Goal: Find specific page/section: Find specific page/section

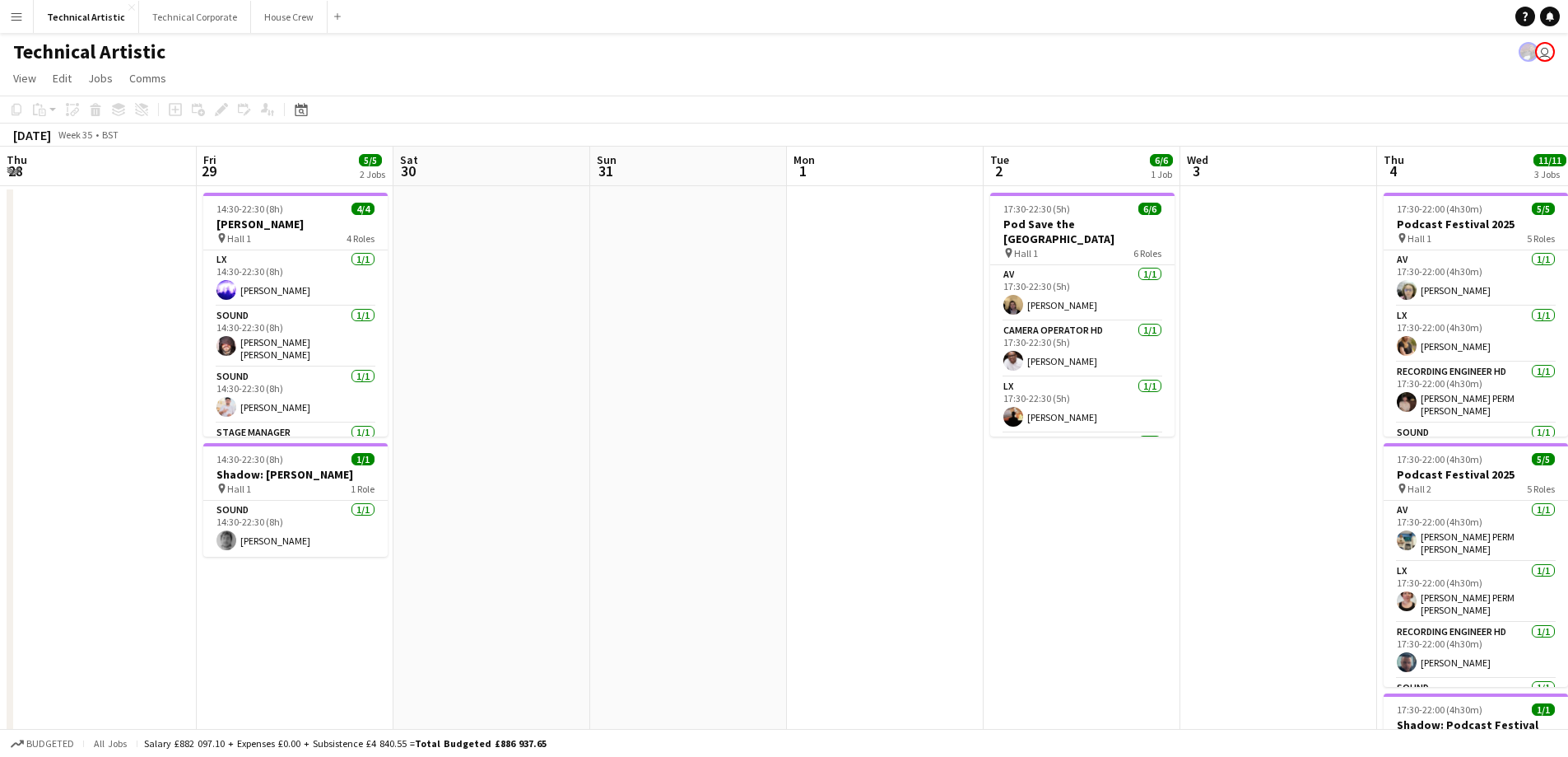
scroll to position [150, 0]
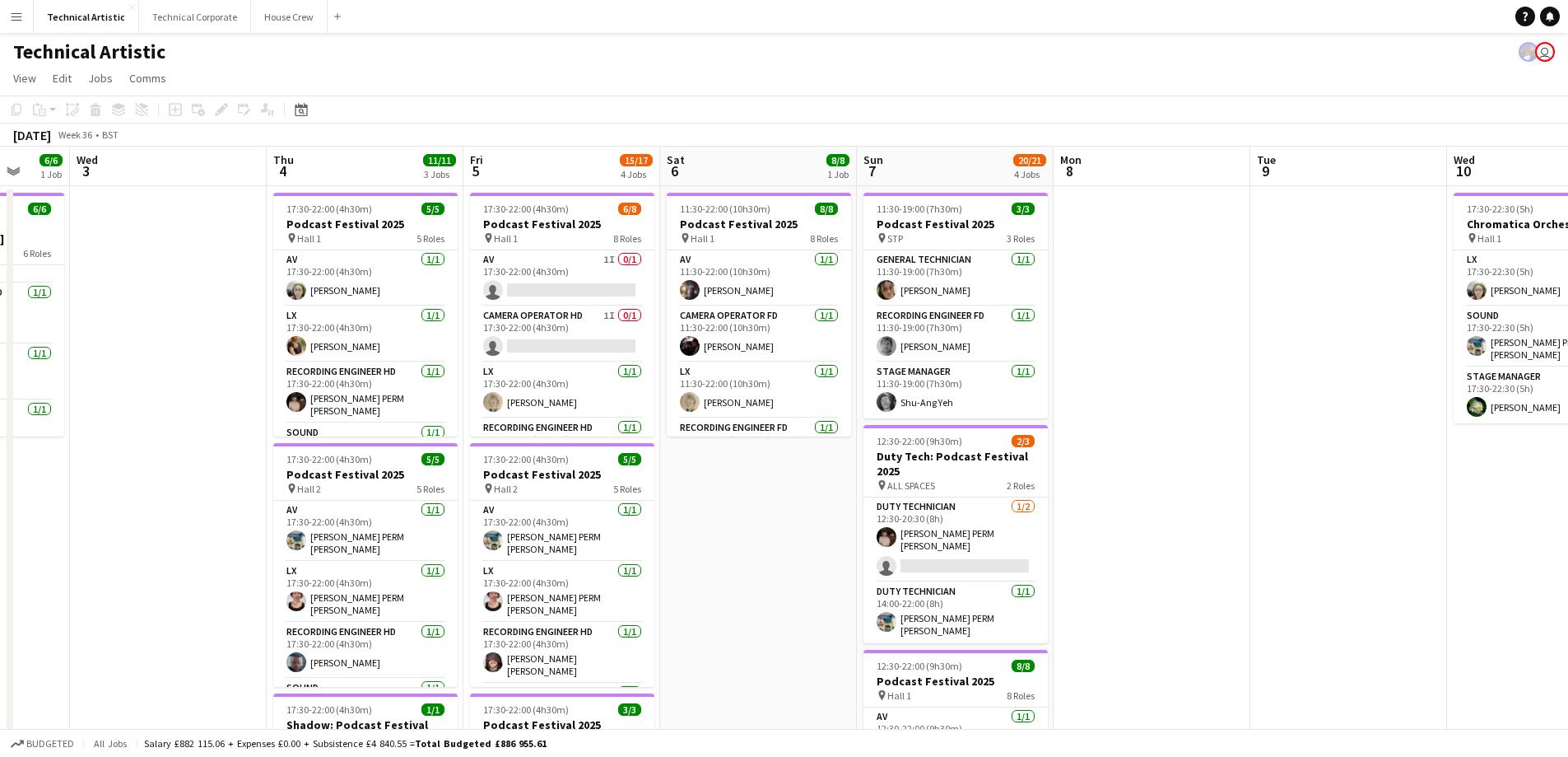
drag, startPoint x: 758, startPoint y: 523, endPoint x: 154, endPoint y: 488, distance: 605.0
click at [128, 511] on app-calendar-viewport "Sat 30 Sun 31 Mon 1 Tue 2 6/6 1 Job Wed 3 Thu 4 11/11 3 Jobs Fri 5 15/17 4 Jobs…" at bounding box center [784, 665] width 1568 height 1037
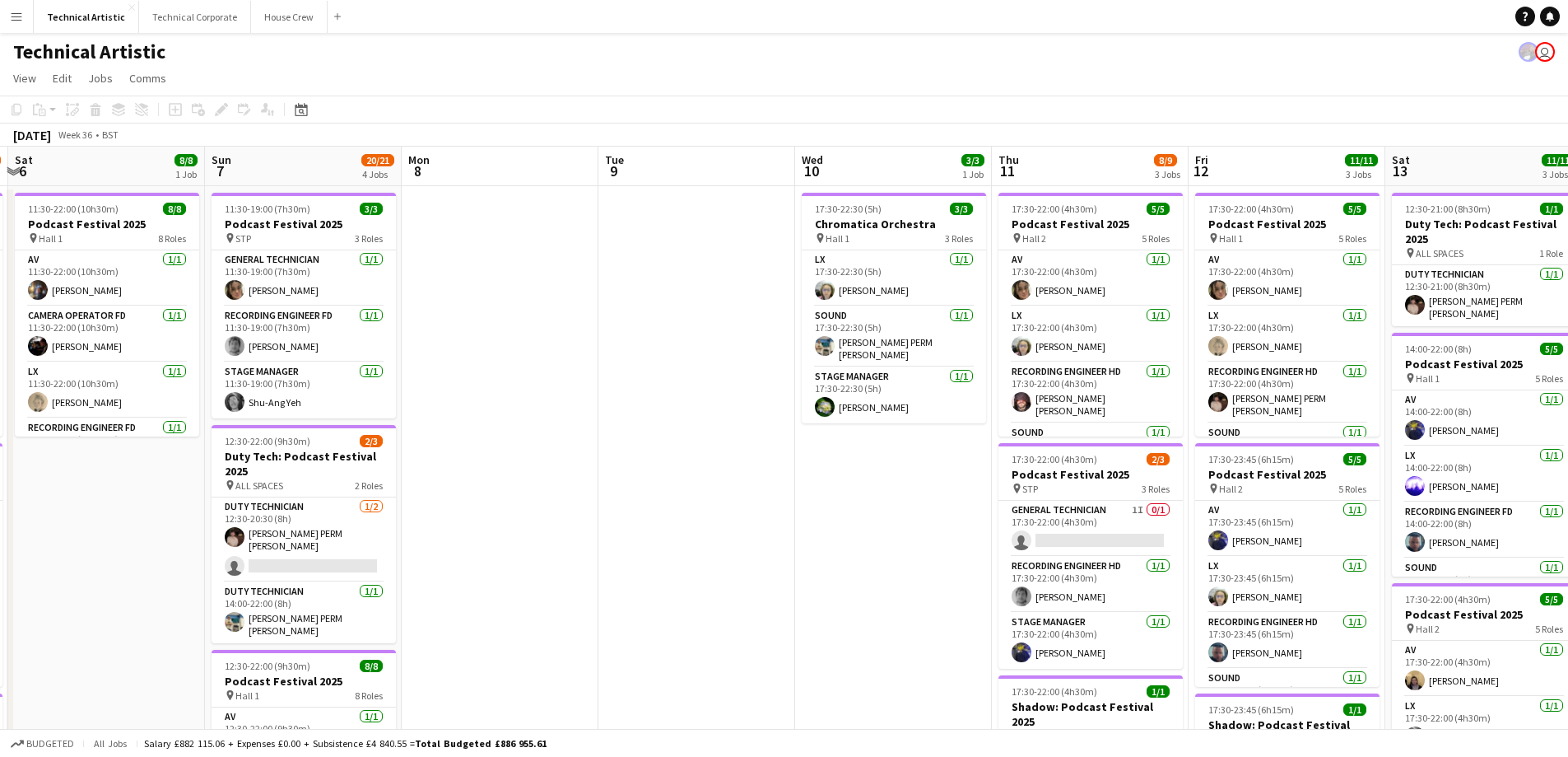
drag, startPoint x: 1178, startPoint y: 420, endPoint x: 589, endPoint y: 433, distance: 589.1
click at [588, 433] on app-calendar-viewport "Wed 3 Thu 4 11/11 3 Jobs Fri 5 15/17 4 Jobs Sat 6 8/8 1 Job Sun 7 20/21 4 Jobs …" at bounding box center [784, 665] width 1568 height 1037
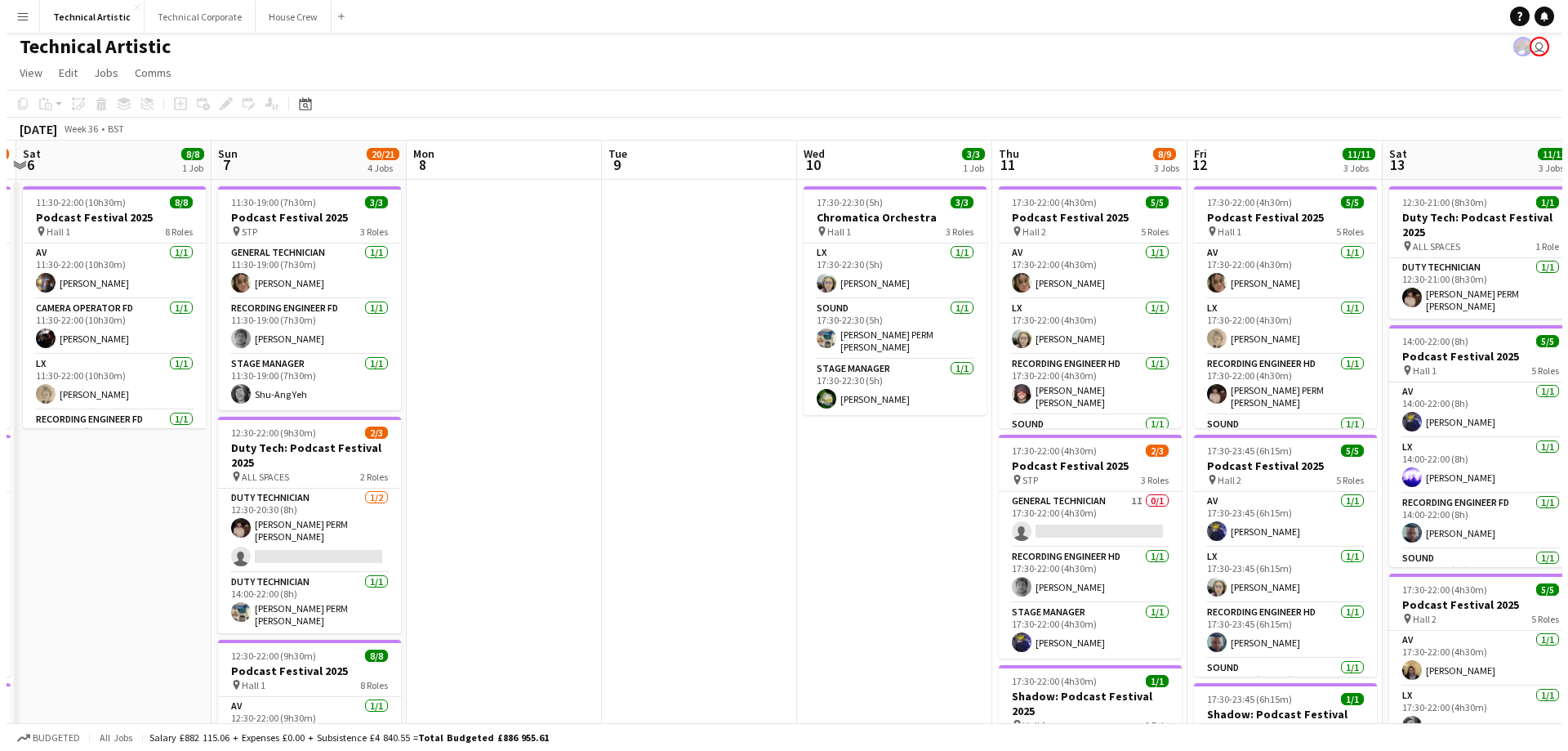
scroll to position [0, 0]
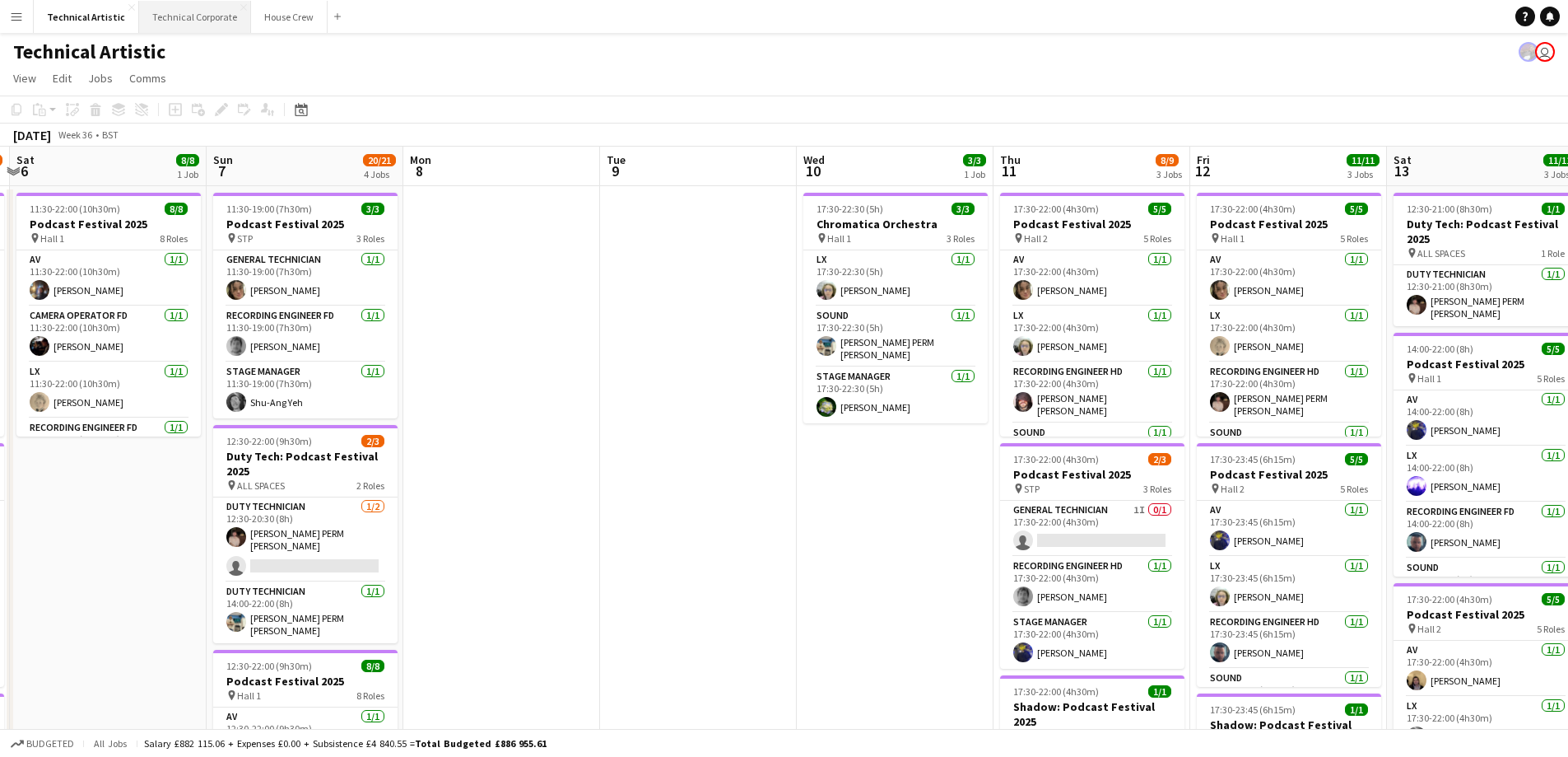
click at [150, 15] on button "Technical Corporate Close" at bounding box center [195, 17] width 112 height 32
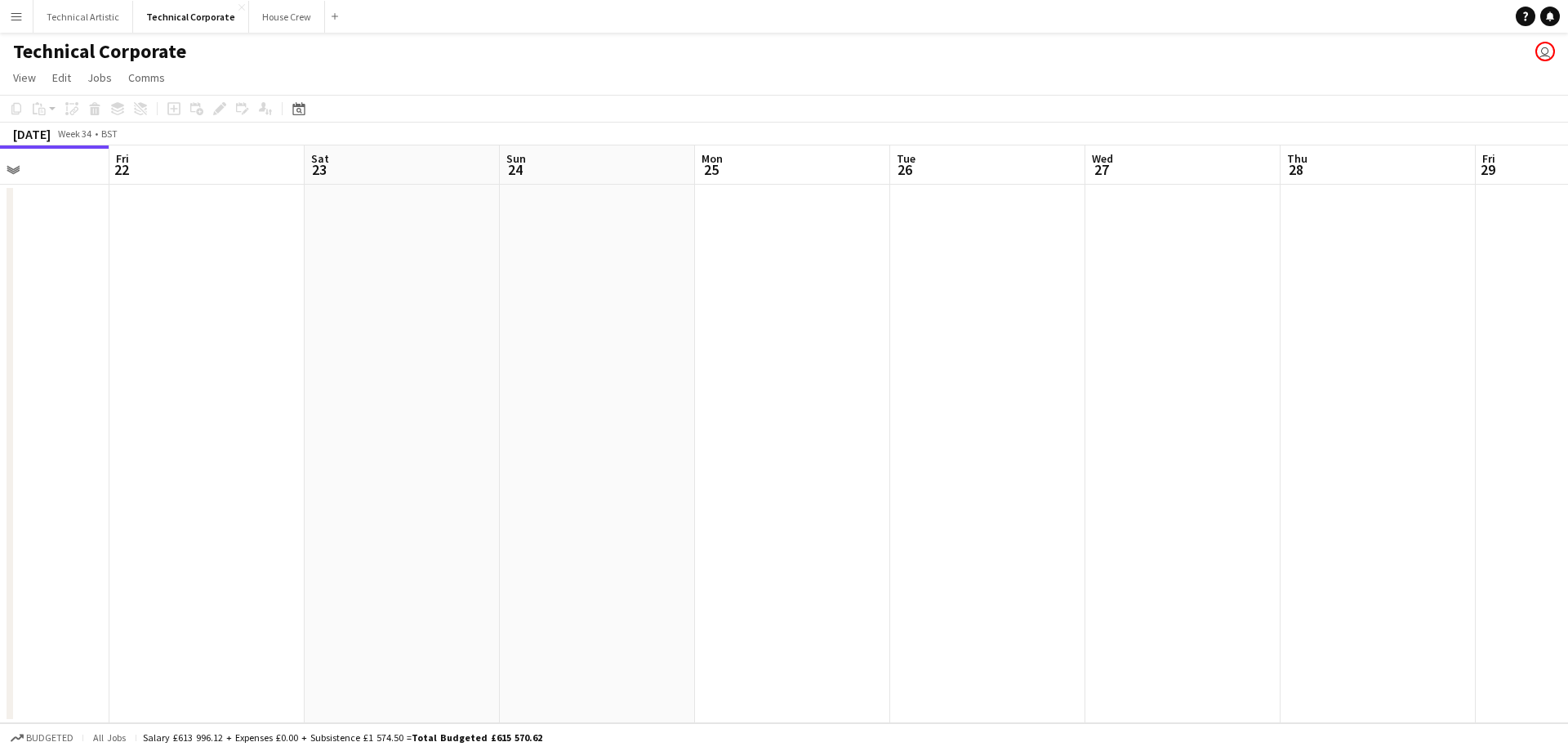
drag, startPoint x: 886, startPoint y: 366, endPoint x: 267, endPoint y: 360, distance: 619.0
click at [194, 381] on app-calendar-viewport "Tue 19 Wed 20 Thu 21 Fri 22 Sat 23 Sun 24 Mon 25 Tue 26 Wed 27 Thu 28 Fri 29 Sa…" at bounding box center [784, 434] width 1568 height 578
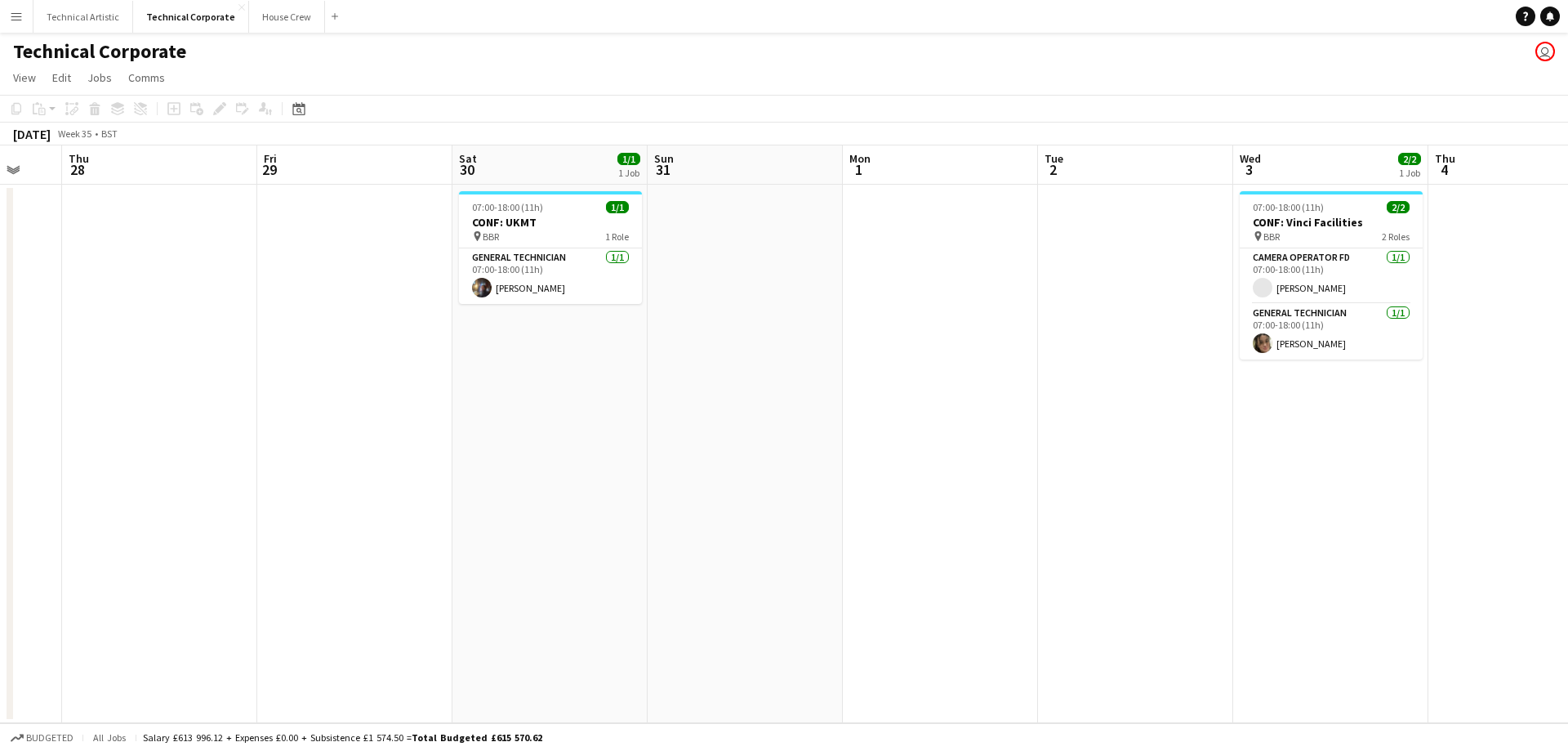
drag, startPoint x: 663, startPoint y: 341, endPoint x: 291, endPoint y: 348, distance: 372.1
click at [291, 351] on app-calendar-viewport "Mon 25 Tue 26 Wed 27 Thu 28 Fri 29 Sat 30 1/1 1 Job Sun 31 Mon 1 Tue 2 Wed 3 2/…" at bounding box center [784, 434] width 1568 height 578
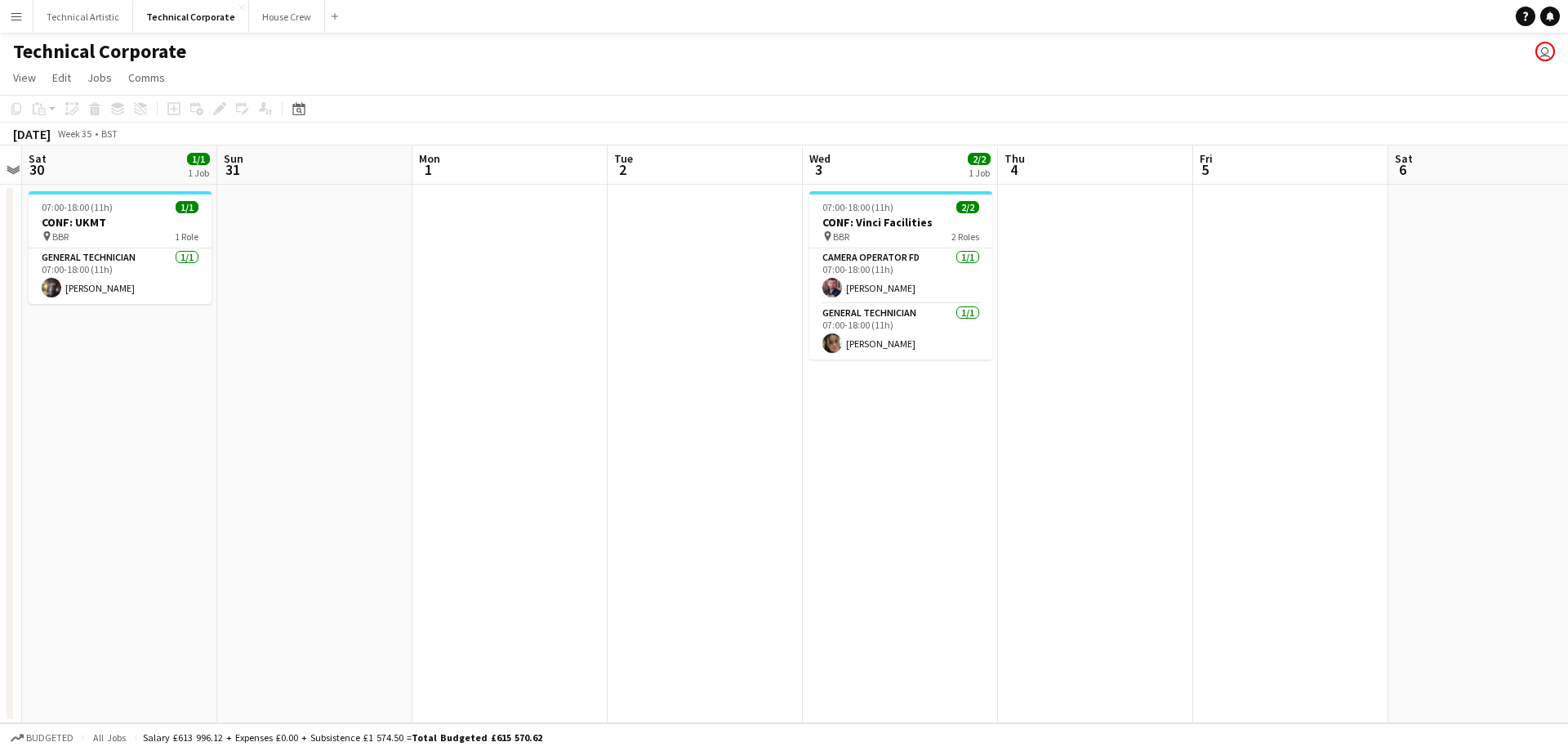
drag, startPoint x: 973, startPoint y: 315, endPoint x: 372, endPoint y: 330, distance: 601.2
click at [365, 337] on app-calendar-viewport "Wed 27 Thu 28 Fri 29 Sat 30 1/1 1 Job Sun 31 Mon 1 Tue 2 Wed 3 2/2 1 Job Thu 4 …" at bounding box center [784, 434] width 1568 height 578
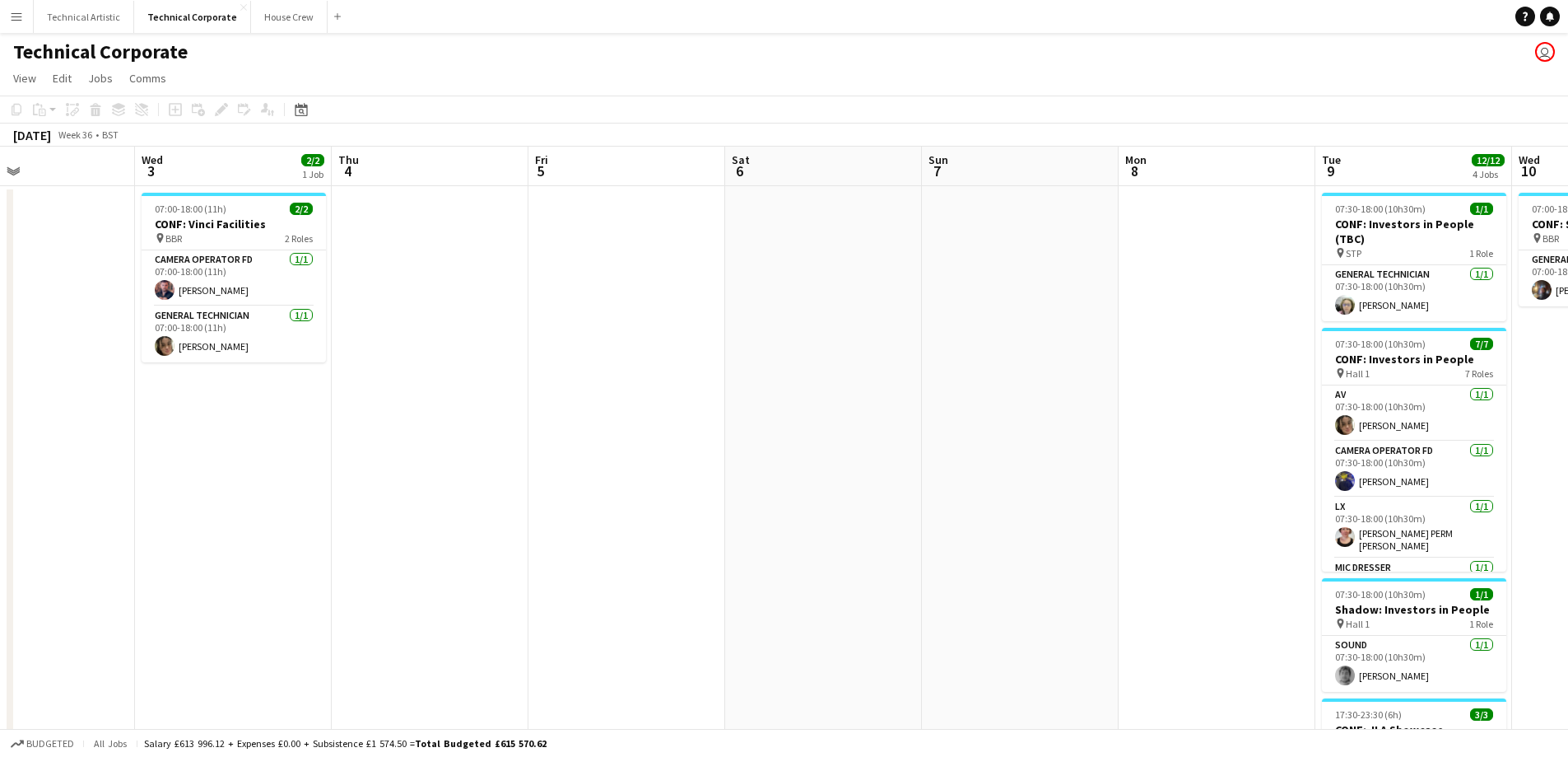
drag, startPoint x: 990, startPoint y: 305, endPoint x: 761, endPoint y: 326, distance: 230.0
click at [501, 354] on app-calendar-viewport "Sat 30 1/1 1 Job Sun 31 Mon 1 Tue 2 Wed 3 2/2 1 Job Thu 4 Fri 5 Sat 6 Sun 7 Mon…" at bounding box center [784, 561] width 1568 height 829
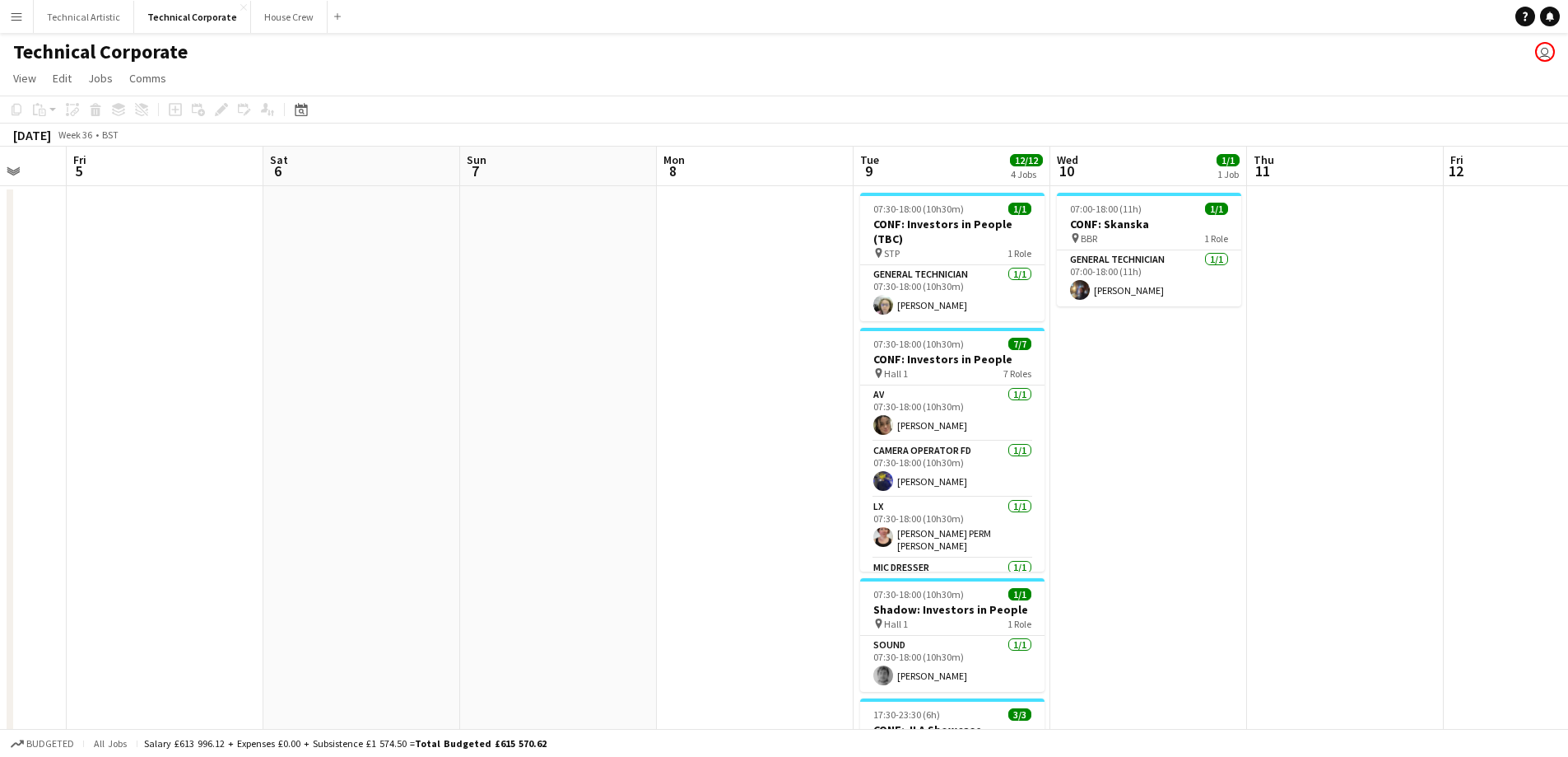
drag, startPoint x: 1147, startPoint y: 333, endPoint x: 711, endPoint y: 350, distance: 436.3
click at [710, 350] on app-calendar-viewport "Tue 2 Wed 3 2/2 1 Job Thu 4 Fri 5 Sat 6 Sun 7 Mon 8 Tue 9 12/12 4 Jobs Wed 10 1…" at bounding box center [784, 561] width 1568 height 829
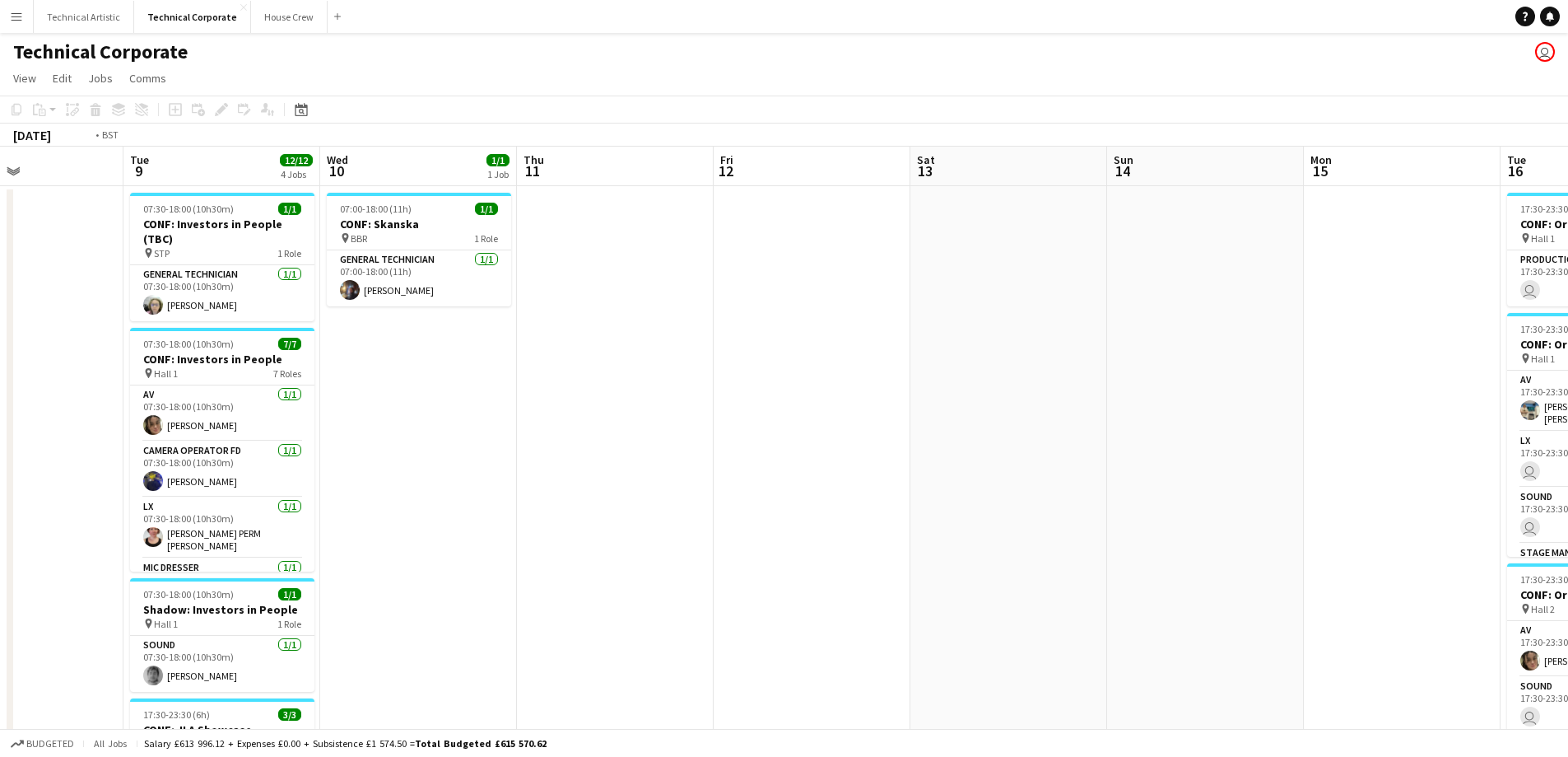
drag, startPoint x: 1141, startPoint y: 390, endPoint x: 136, endPoint y: 293, distance: 1009.7
click at [233, 391] on app-calendar-viewport "Fri 5 Sat 6 Sun 7 Mon 8 Tue 9 12/12 4 Jobs Wed 10 1/1 1 Job Thu 11 Fri 12 Sat 1…" at bounding box center [784, 561] width 1568 height 829
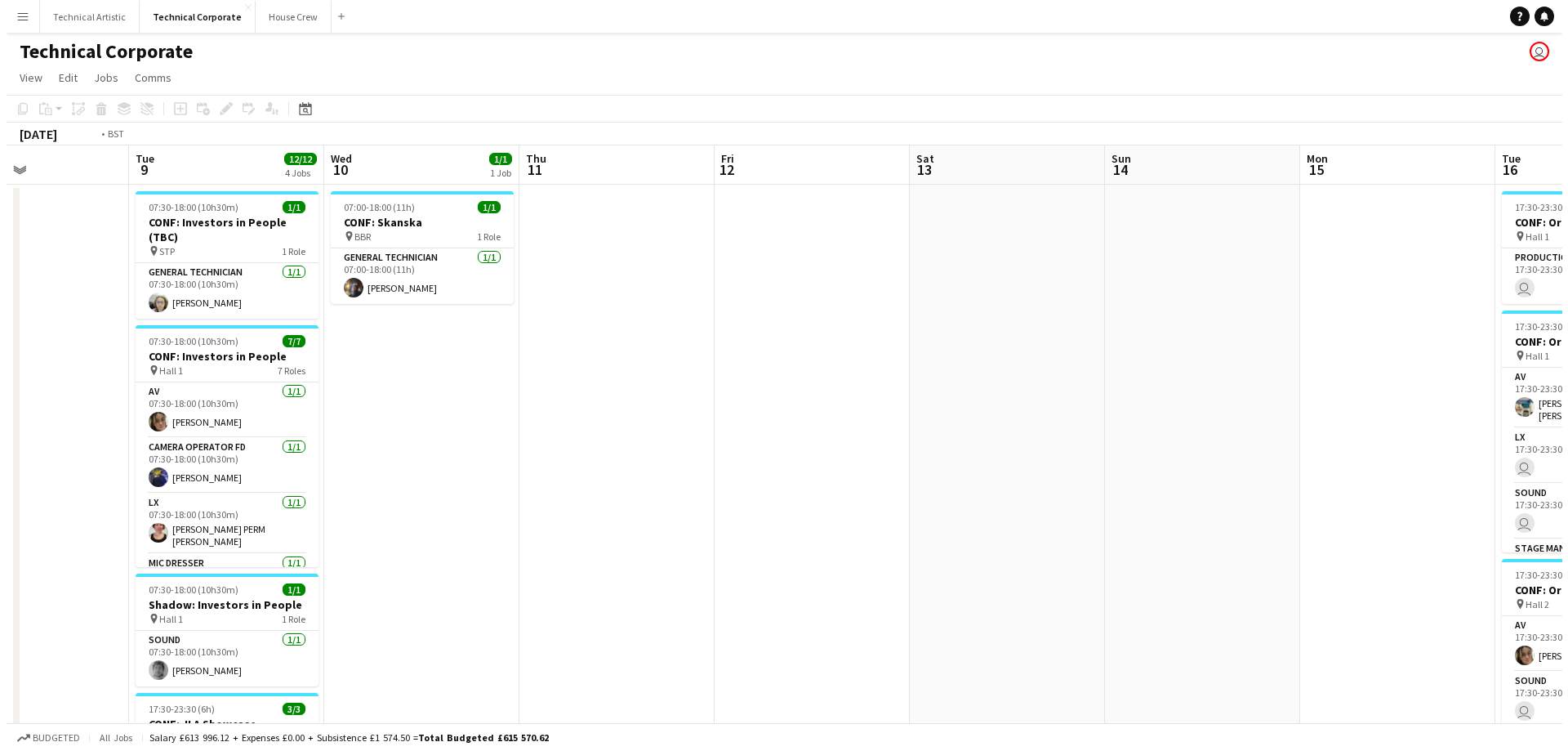
scroll to position [0, 444]
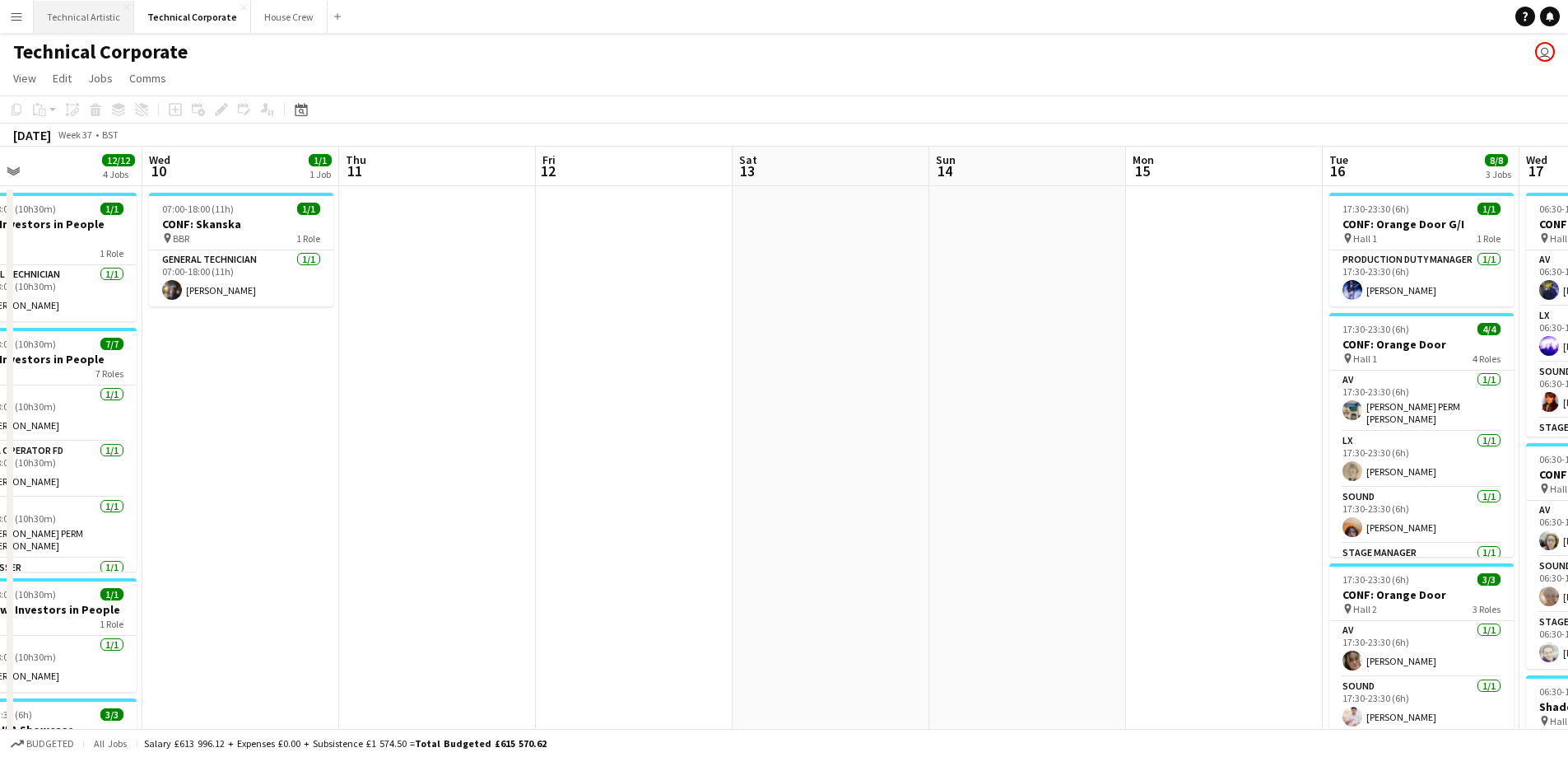
click at [96, 20] on button "Technical Artistic Close" at bounding box center [84, 17] width 100 height 32
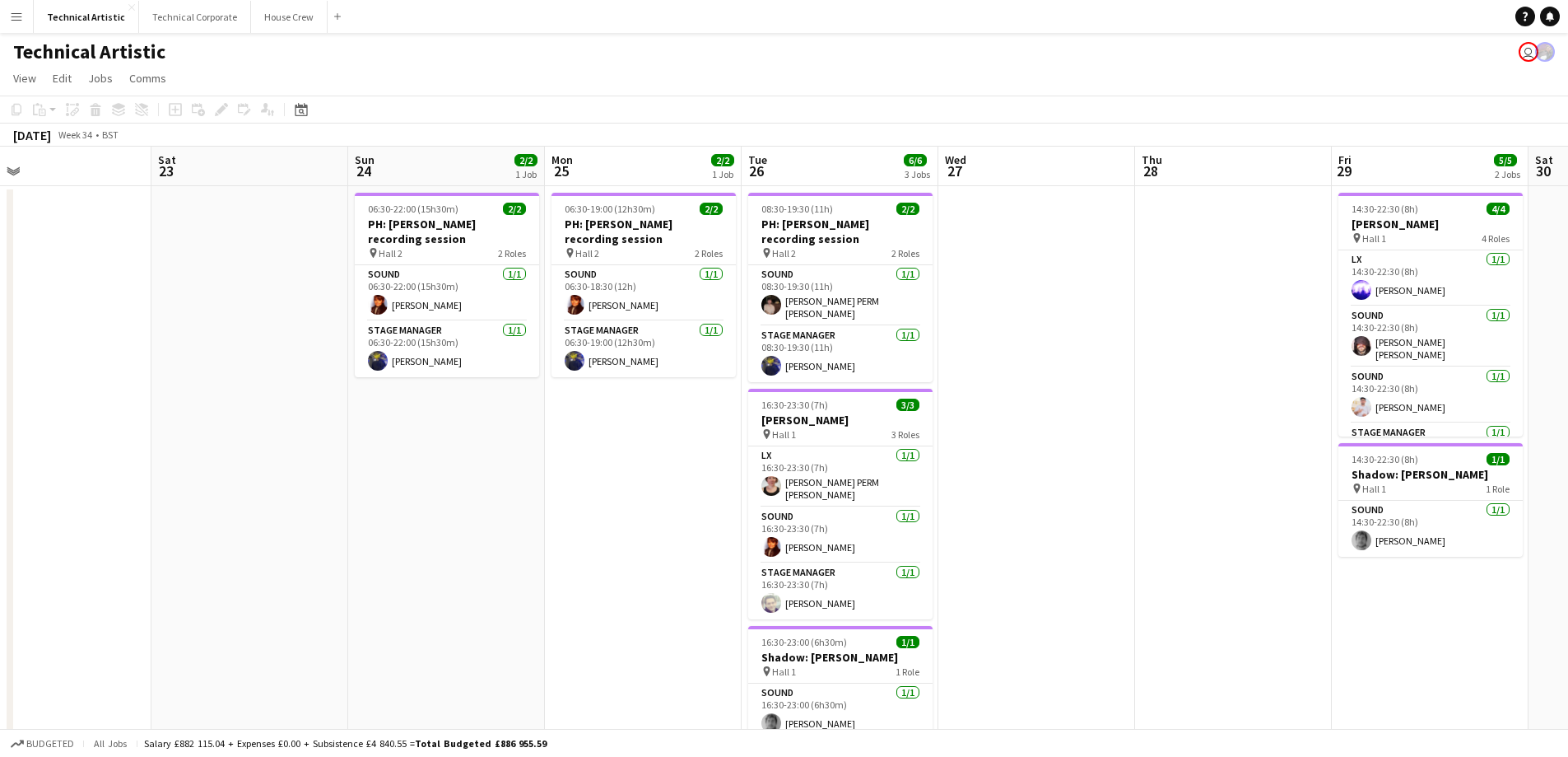
scroll to position [0, 636]
drag, startPoint x: 1022, startPoint y: 397, endPoint x: 582, endPoint y: 406, distance: 440.1
click at [582, 406] on app-calendar-viewport "Tue 19 Wed 20 Thu 21 4/4 1 Job Fri 22 Sat 23 Sun 24 2/2 1 Job Mon 25 2/2 1 Job …" at bounding box center [784, 464] width 1568 height 635
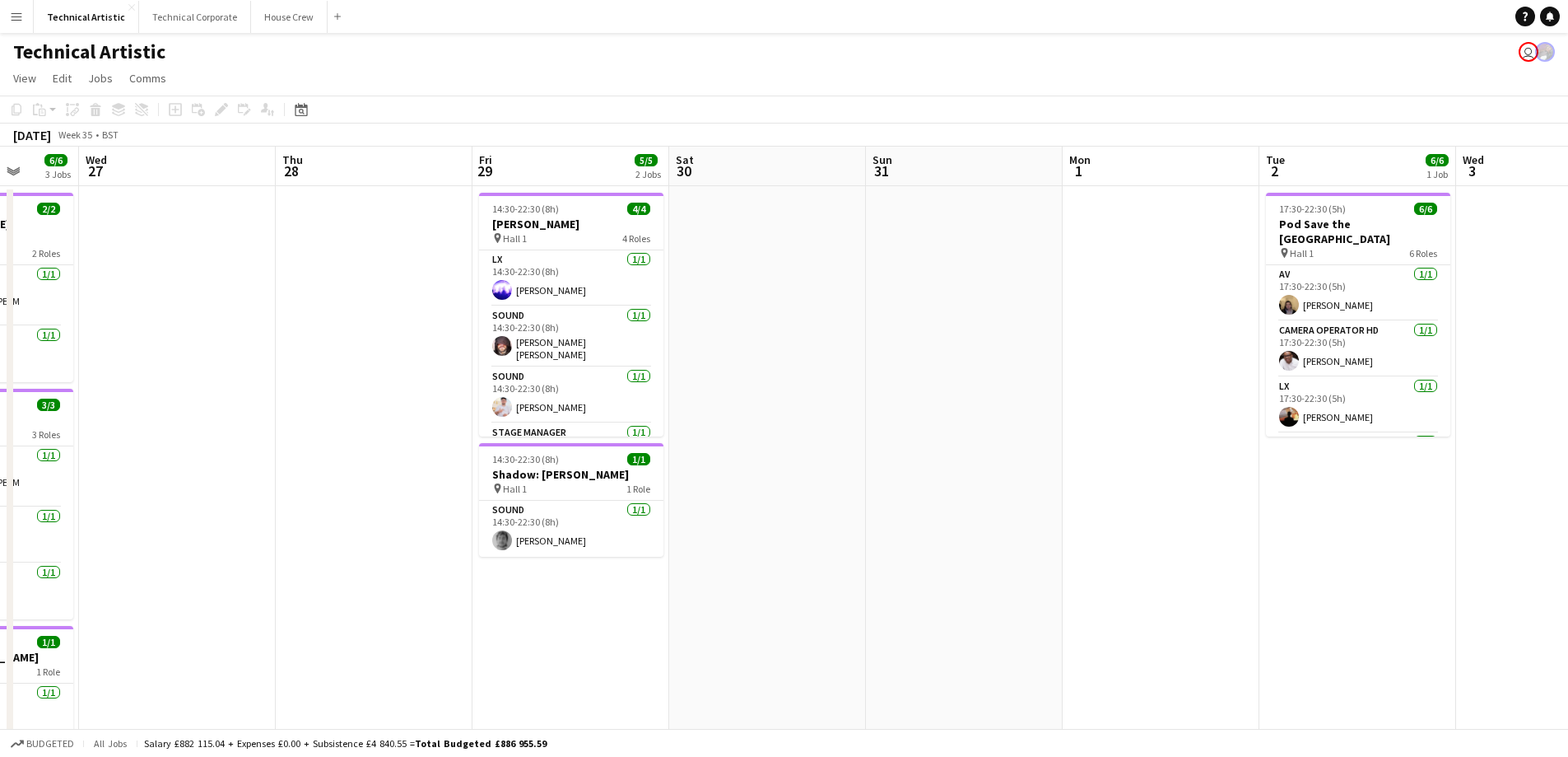
drag, startPoint x: 1097, startPoint y: 434, endPoint x: 242, endPoint y: 409, distance: 855.4
click at [232, 414] on app-calendar-viewport "Sat 23 Sun 24 2/2 1 Job Mon 25 2/2 1 Job Tue 26 6/6 3 Jobs Wed 27 Thu 28 Fri 29…" at bounding box center [784, 501] width 1568 height 710
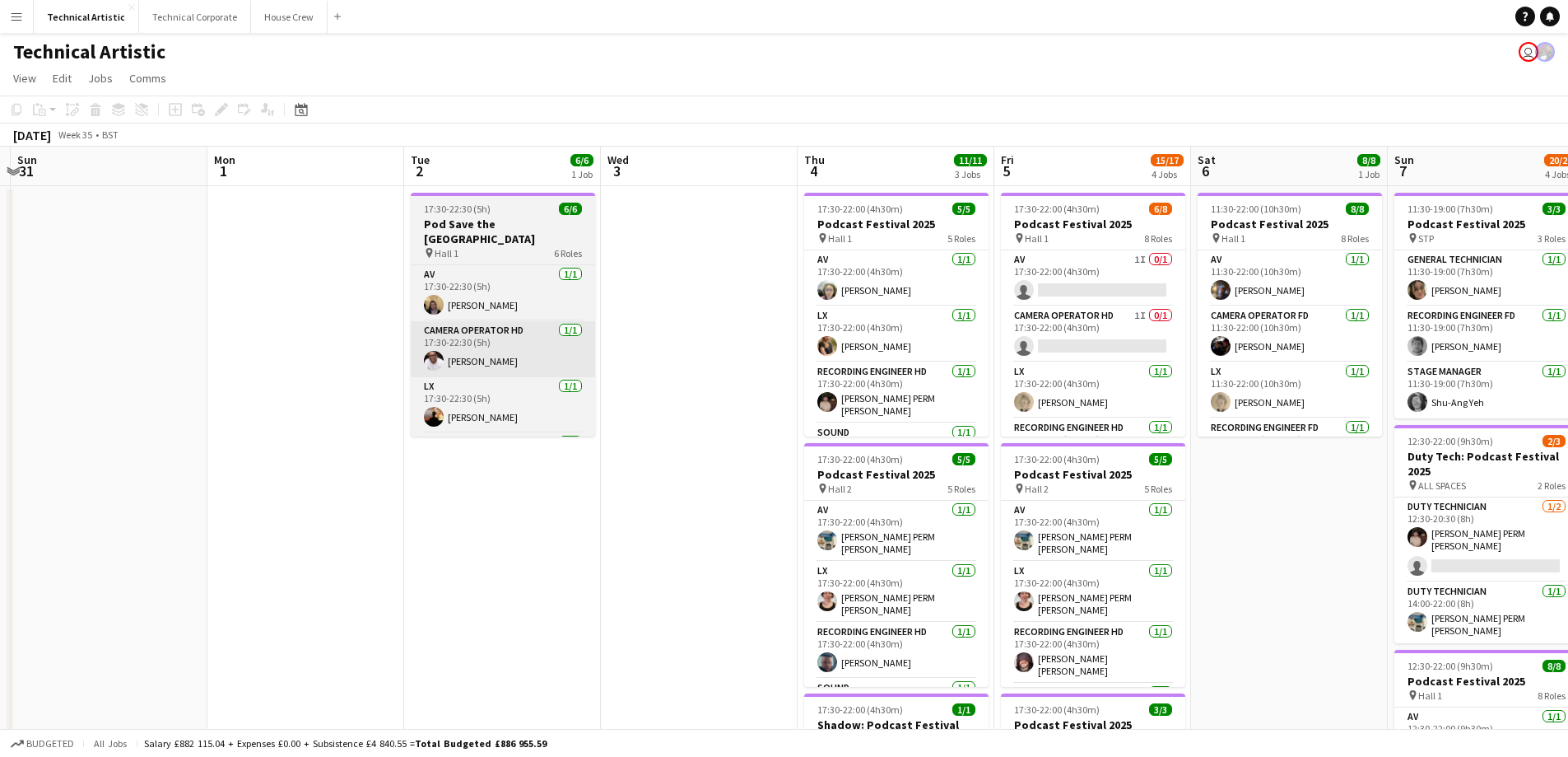
drag, startPoint x: 1080, startPoint y: 333, endPoint x: 480, endPoint y: 350, distance: 600.2
click at [282, 356] on app-calendar-viewport "Thu 28 Fri 29 5/5 2 Jobs Sat 30 Sun 31 Mon 1 Tue 2 6/6 1 Job Wed 3 Thu 4 11/11 …" at bounding box center [784, 665] width 1568 height 1037
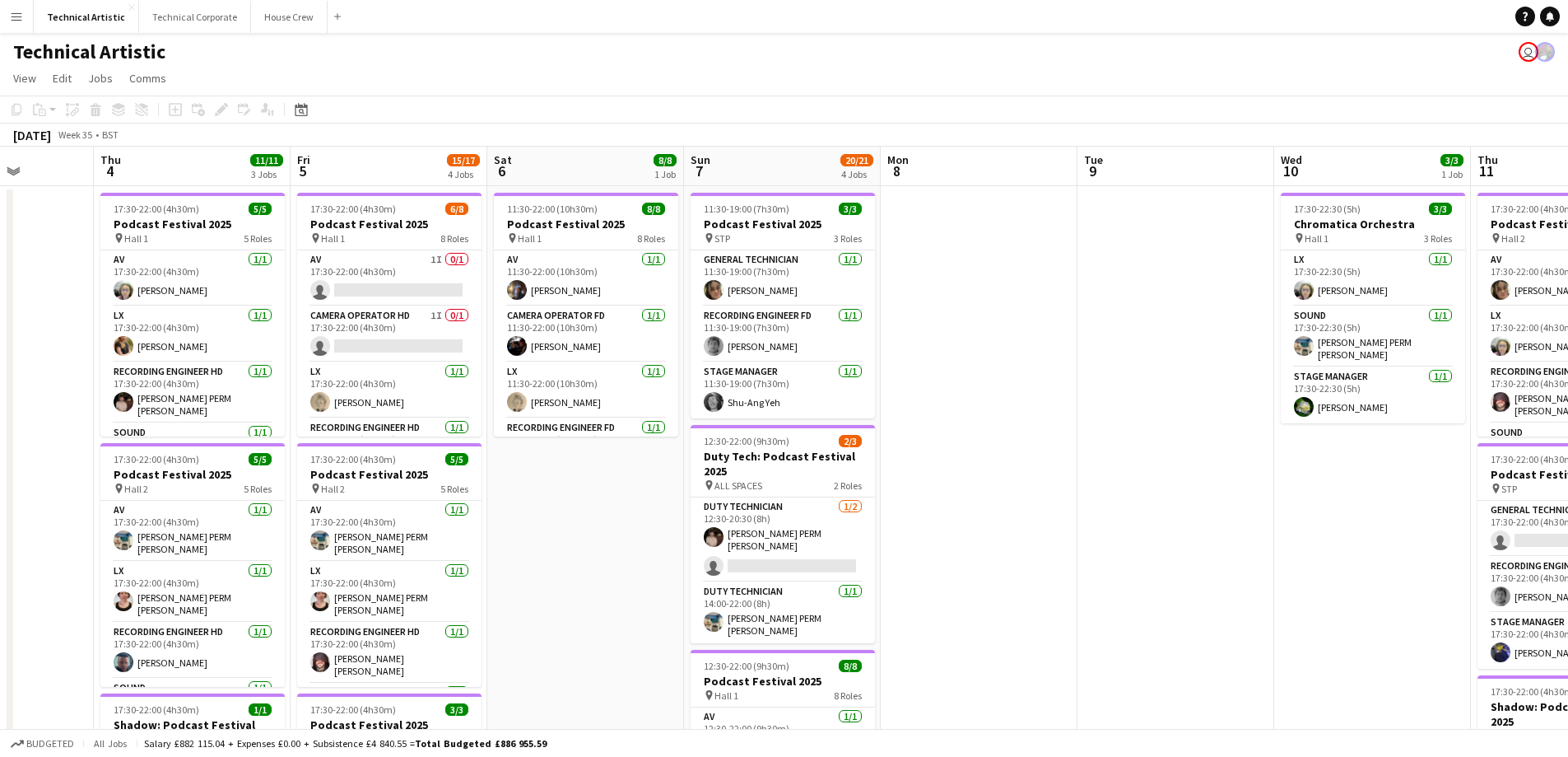
drag, startPoint x: 1042, startPoint y: 362, endPoint x: 274, endPoint y: 378, distance: 768.2
click at [274, 378] on app-calendar-viewport "Sun 31 Mon 1 Tue 2 6/6 1 Job Wed 3 Thu 4 11/11 3 Jobs Fri 5 15/17 4 Jobs Sat 6 …" at bounding box center [784, 665] width 1568 height 1037
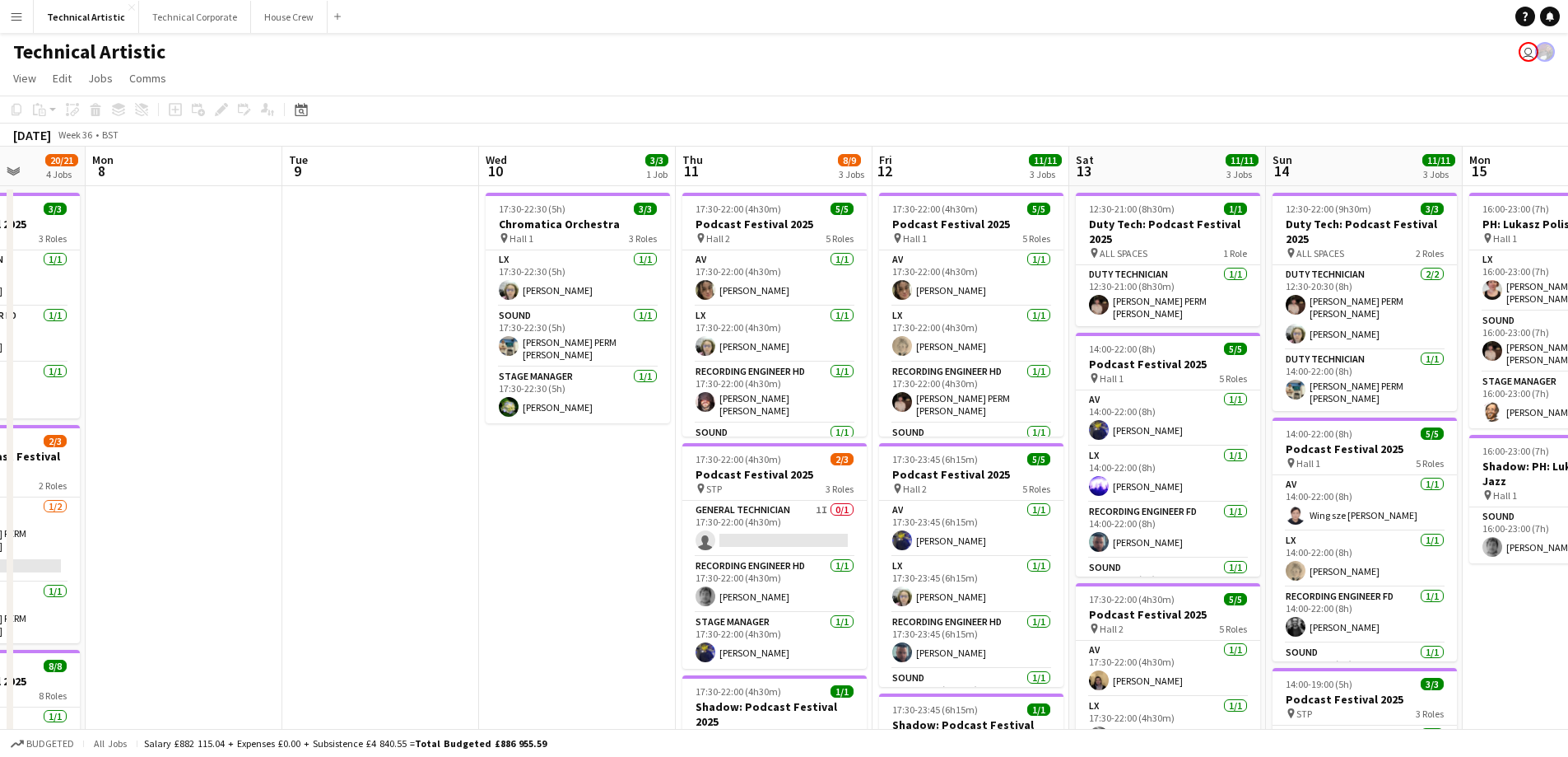
drag, startPoint x: 974, startPoint y: 369, endPoint x: 211, endPoint y: 374, distance: 763.0
click at [202, 384] on app-calendar-viewport "Fri 5 15/17 4 Jobs Sat 6 8/8 1 Job Sun 7 20/21 4 Jobs Mon 8 Tue 9 Wed 10 3/3 1 …" at bounding box center [784, 665] width 1568 height 1037
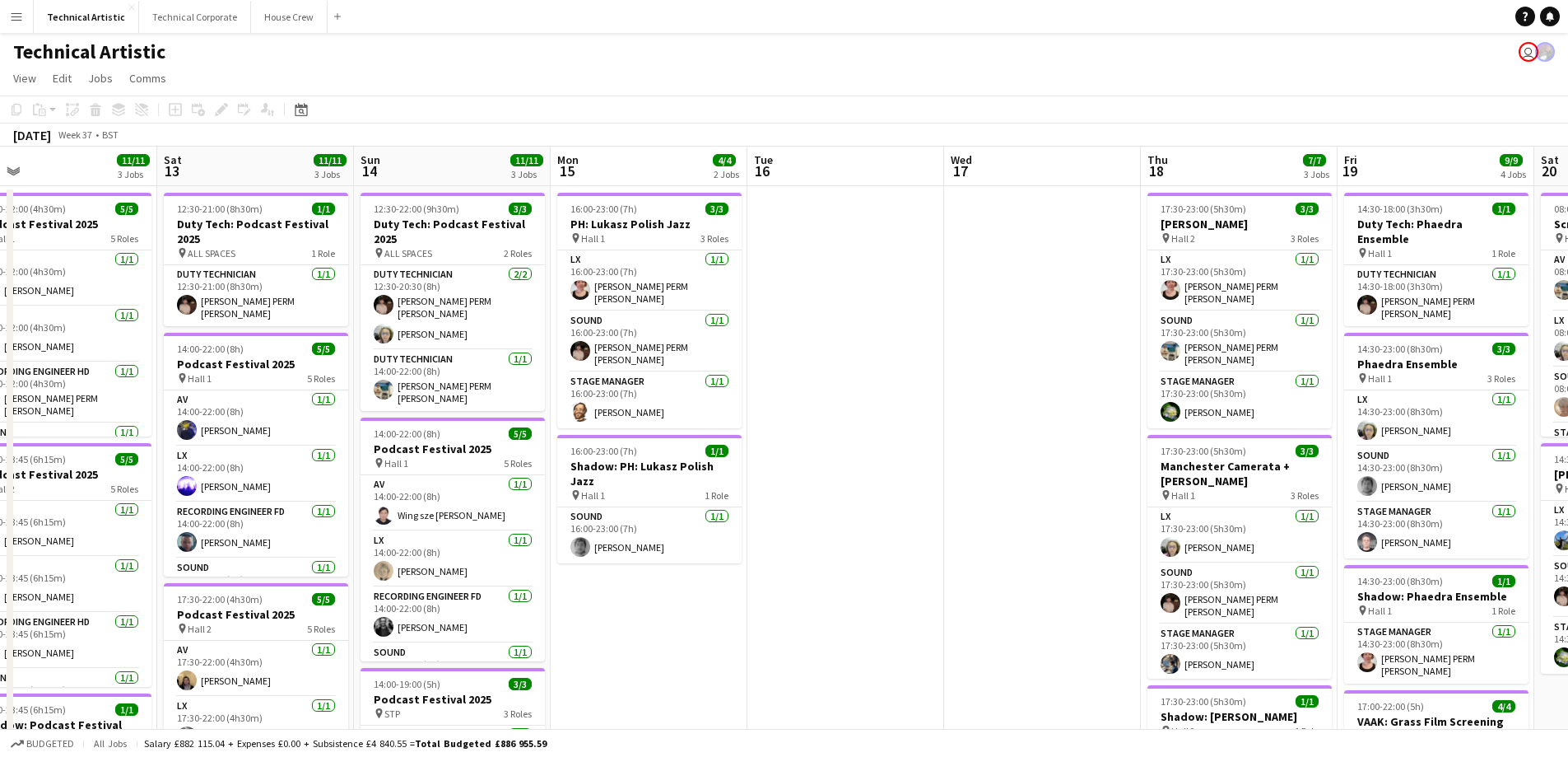
drag, startPoint x: 1145, startPoint y: 377, endPoint x: 11, endPoint y: 416, distance: 1134.7
click at [0, 430] on app-calendar-viewport "Tue 9 Wed 10 3/3 1 Job Thu 11 8/9 3 Jobs Fri 12 11/11 3 Jobs Sat 13 11/11 3 Job…" at bounding box center [784, 665] width 1568 height 1037
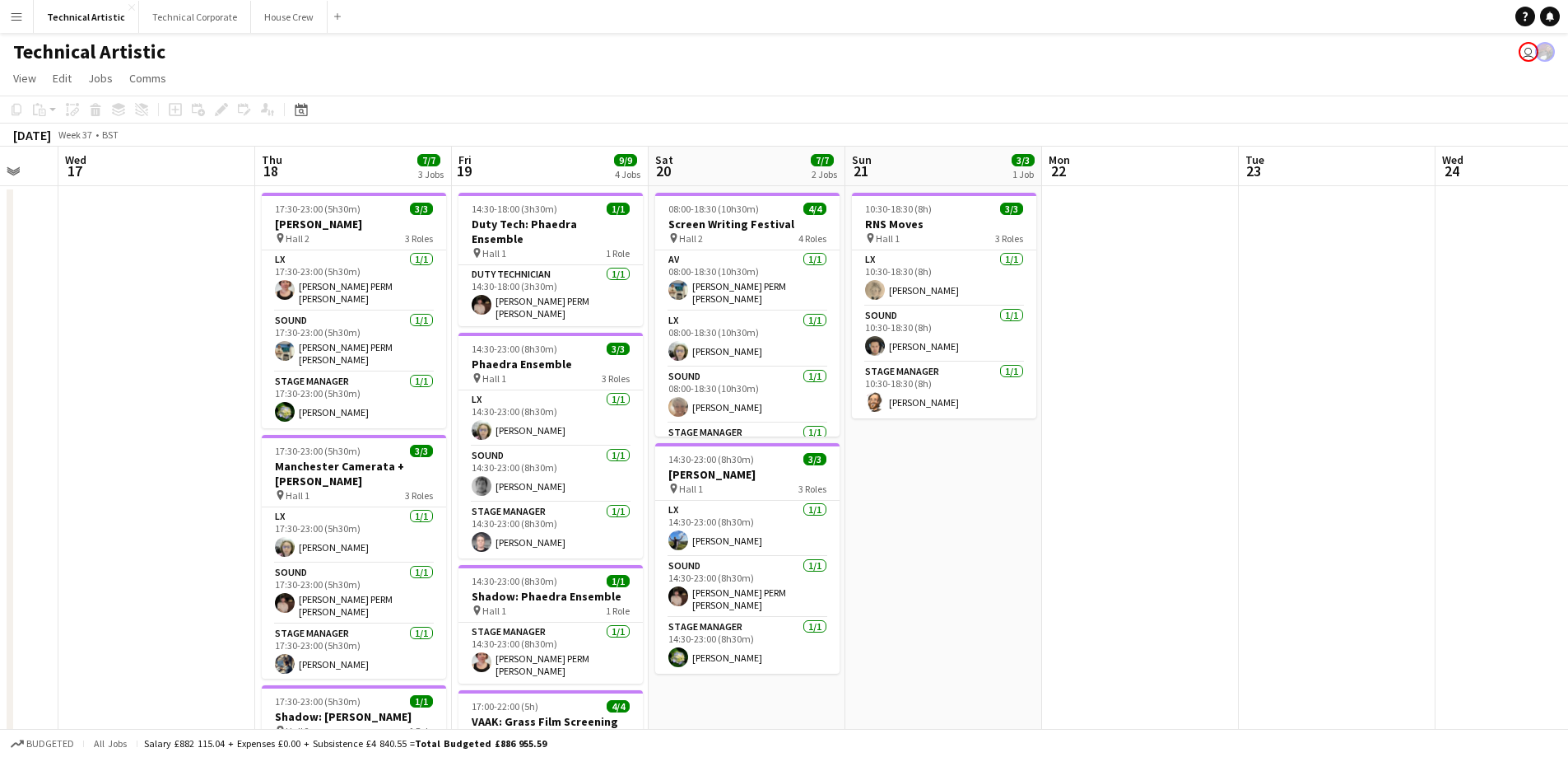
scroll to position [0, 539]
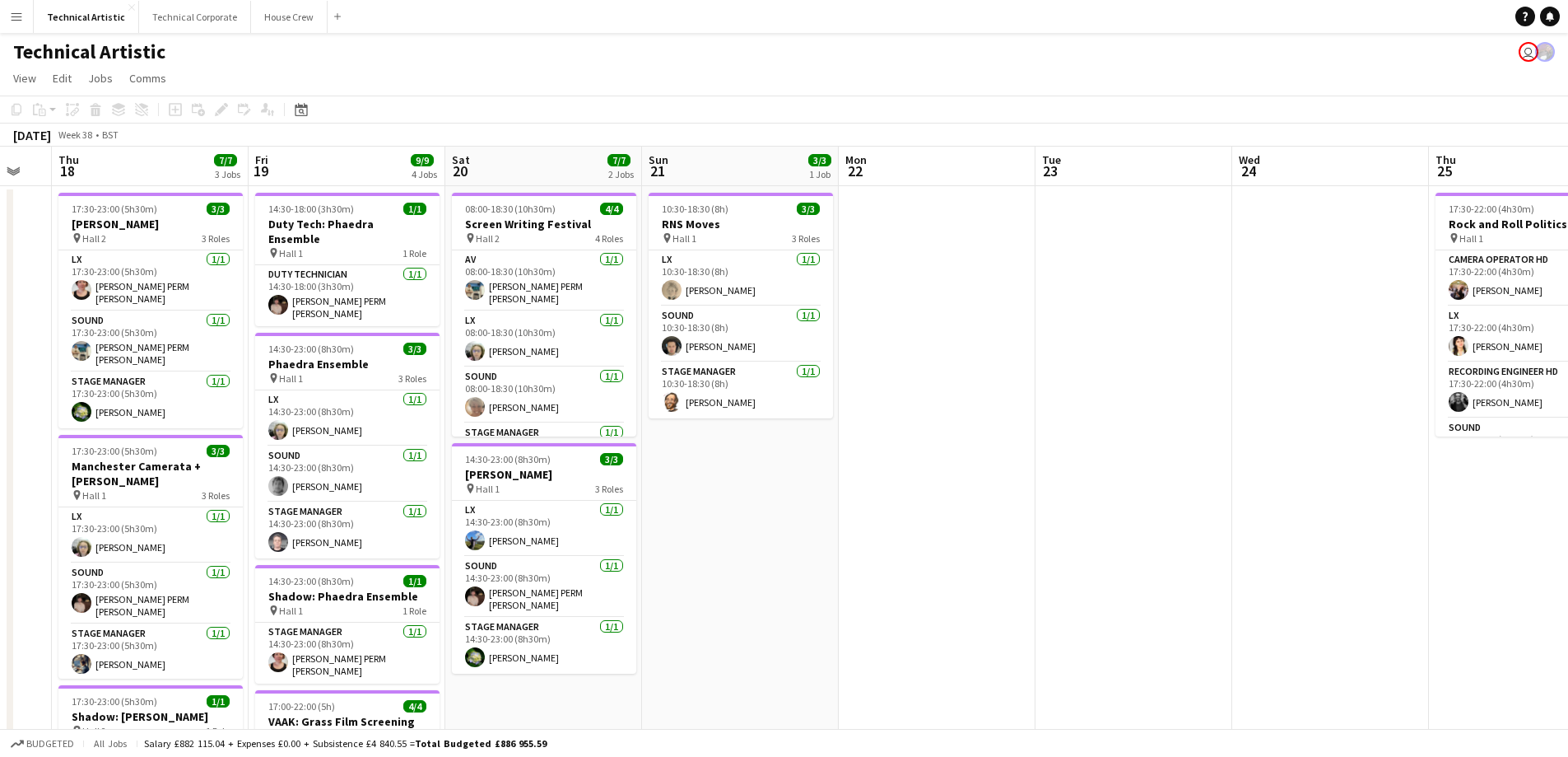
drag, startPoint x: 1298, startPoint y: 351, endPoint x: 488, endPoint y: 383, distance: 810.6
click at [488, 383] on app-calendar-viewport "Mon 15 4/4 2 Jobs Tue 16 Wed 17 Thu 18 7/7 3 Jobs Fri 19 9/9 4 Jobs Sat 20 7/7 …" at bounding box center [784, 665] width 1568 height 1037
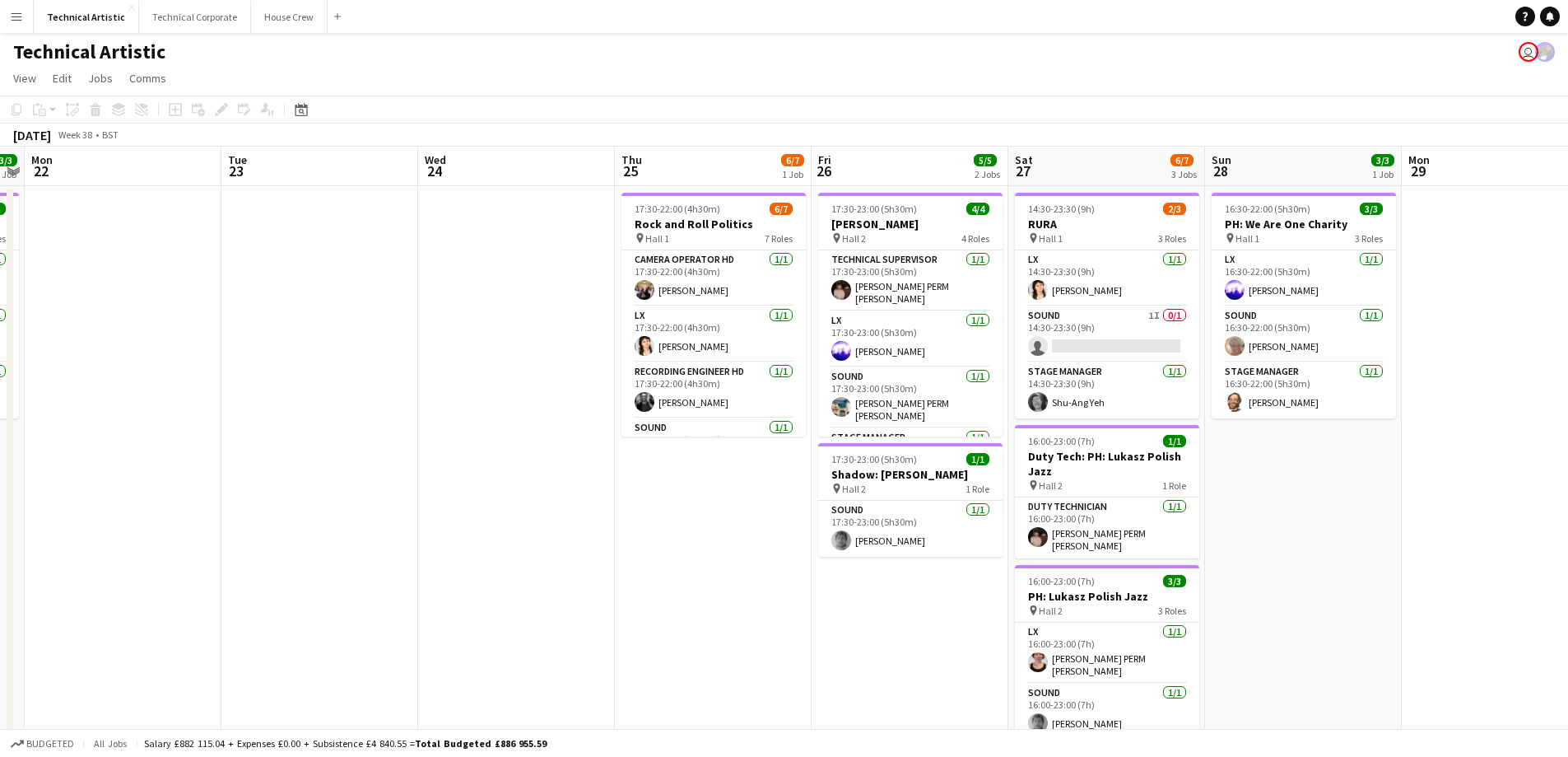
drag, startPoint x: 1137, startPoint y: 297, endPoint x: 321, endPoint y: 349, distance: 817.7
click at [325, 349] on app-calendar-viewport "Fri 19 9/9 4 Jobs Sat 20 7/7 2 Jobs Sun 21 3/3 1 Job Mon 22 Tue 23 Wed 24 Thu 2…" at bounding box center [784, 665] width 1568 height 1037
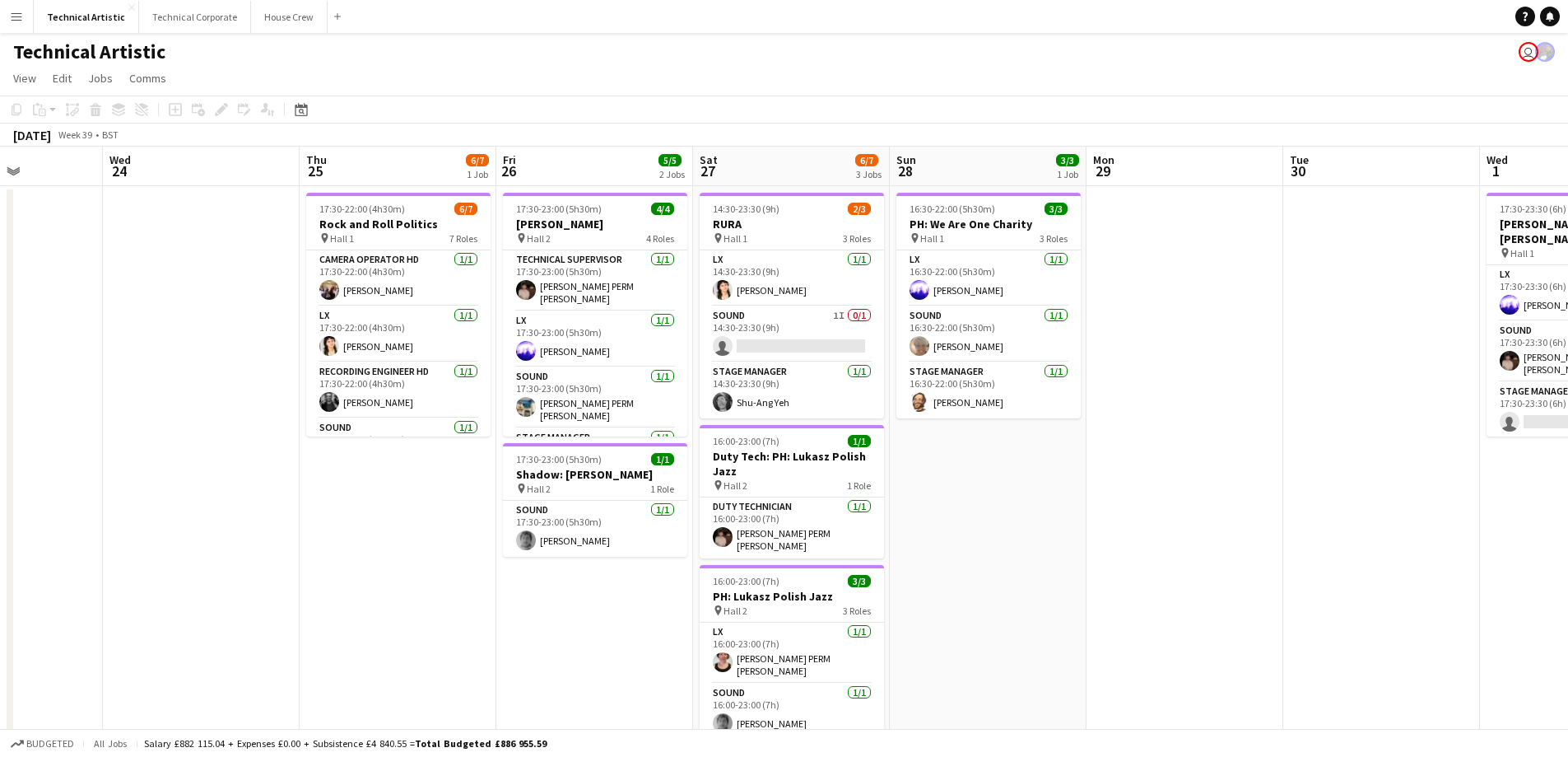
scroll to position [0, 526]
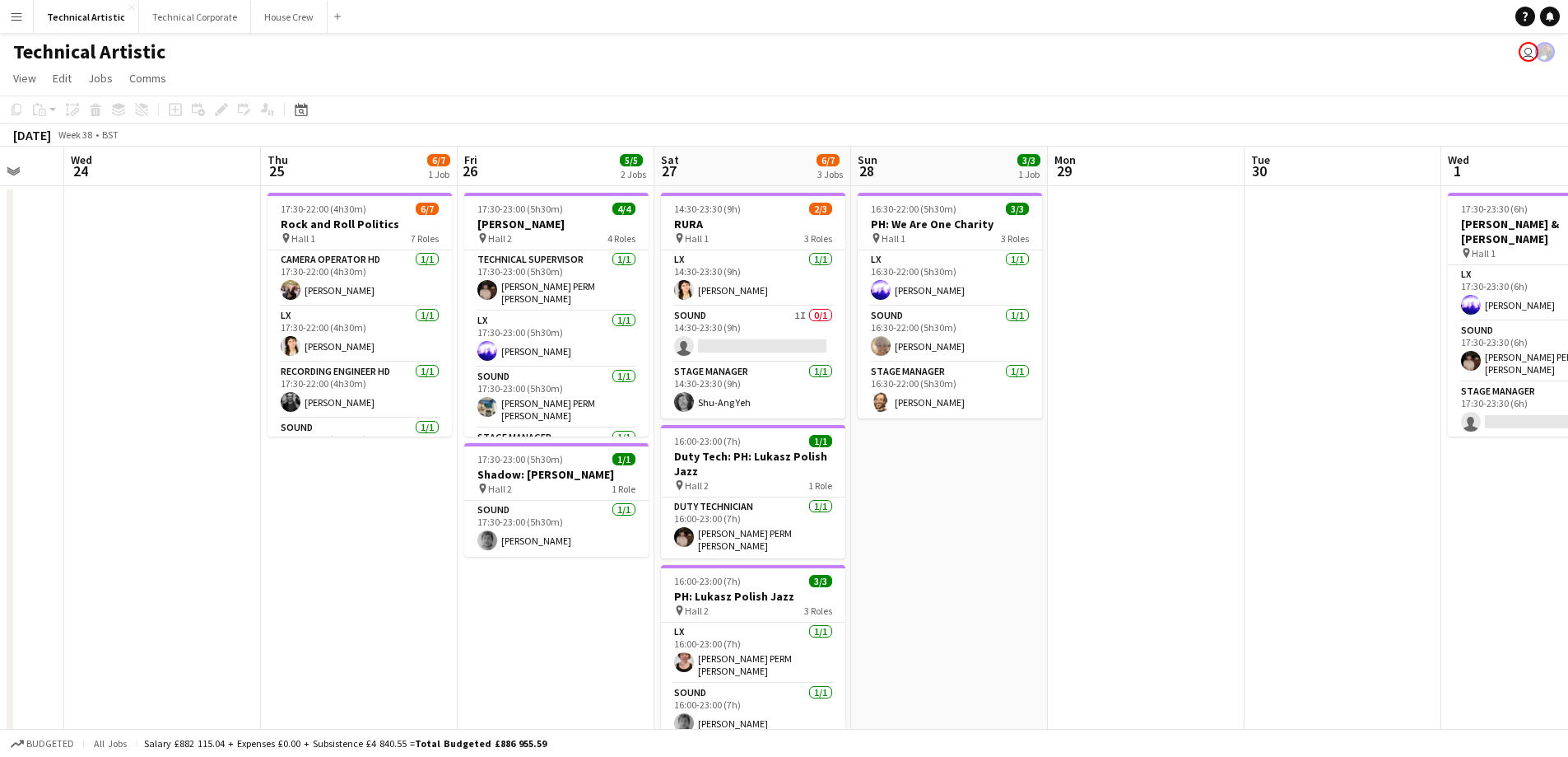
drag, startPoint x: 945, startPoint y: 351, endPoint x: 594, endPoint y: 361, distance: 351.1
click at [594, 361] on app-calendar-viewport "Sun 21 3/3 1 Job Mon 22 Tue 23 Wed 24 Thu 25 6/7 1 Job Fri 26 5/5 2 Jobs Sat 27…" at bounding box center [784, 665] width 1568 height 1037
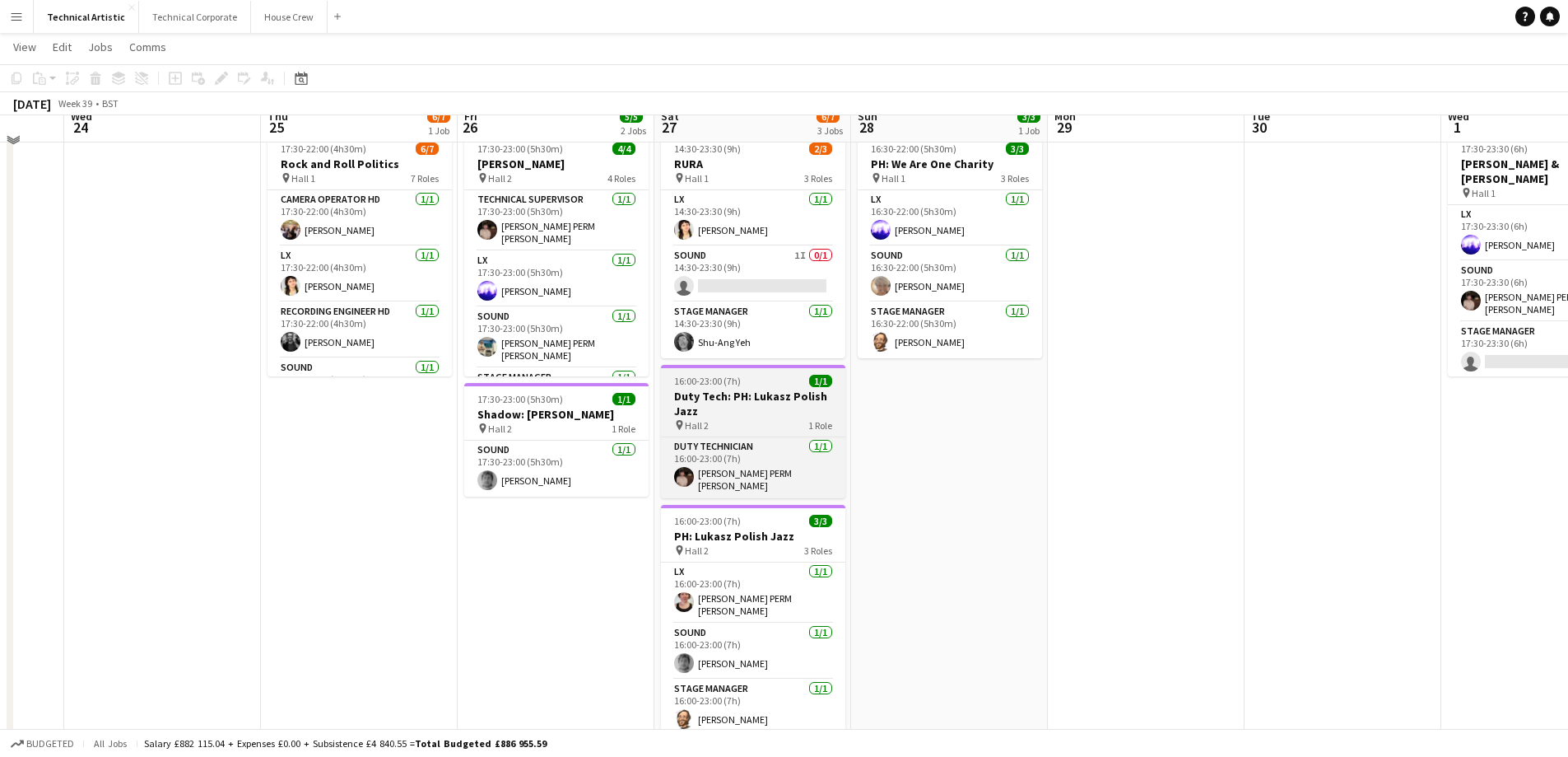
scroll to position [82, 0]
